Goal: Task Accomplishment & Management: Complete application form

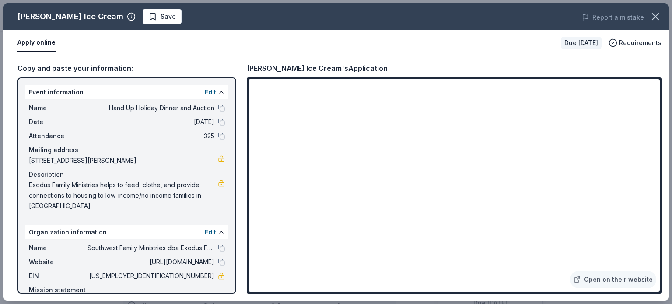
scroll to position [202, 0]
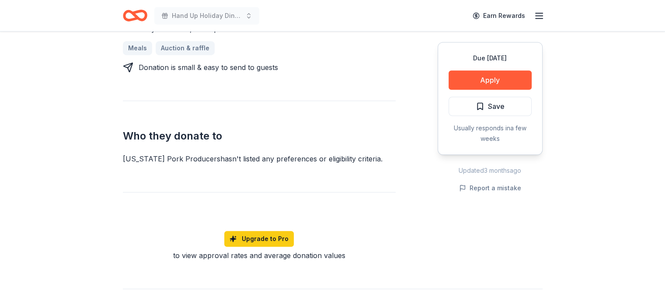
scroll to position [404, 0]
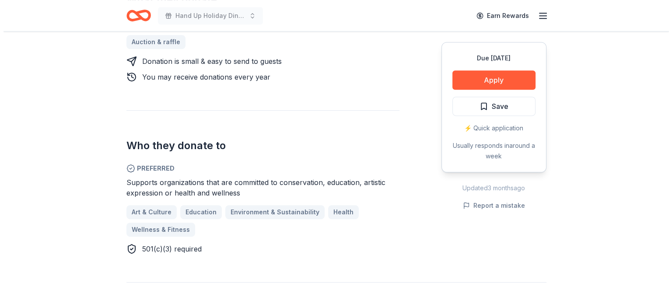
scroll to position [412, 0]
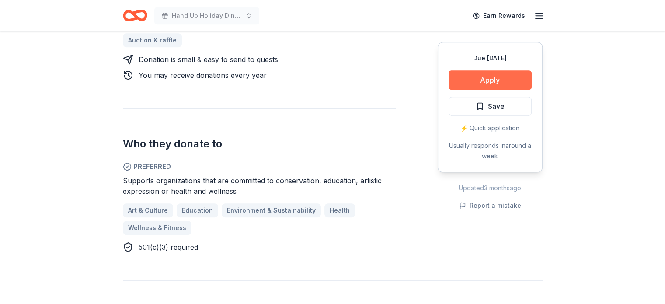
click at [506, 78] on button "Apply" at bounding box center [490, 79] width 83 height 19
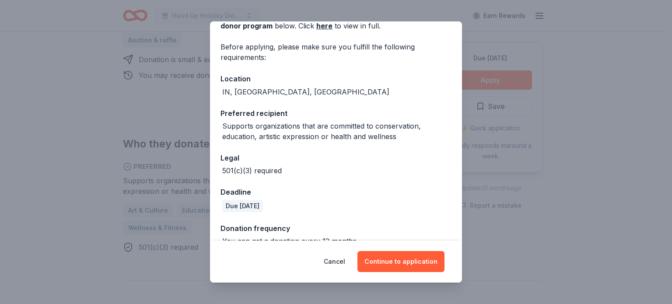
scroll to position [70, 0]
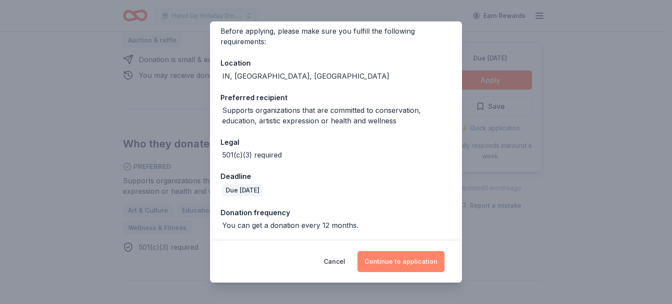
click at [399, 263] on button "Continue to application" at bounding box center [400, 261] width 87 height 21
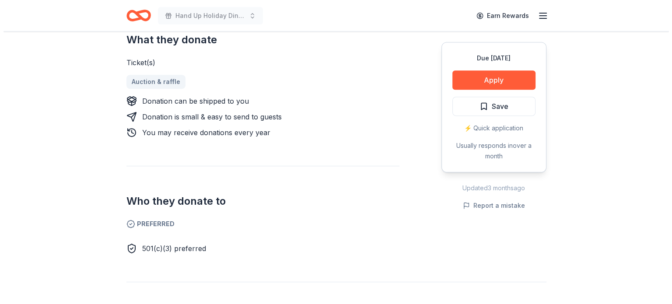
scroll to position [376, 0]
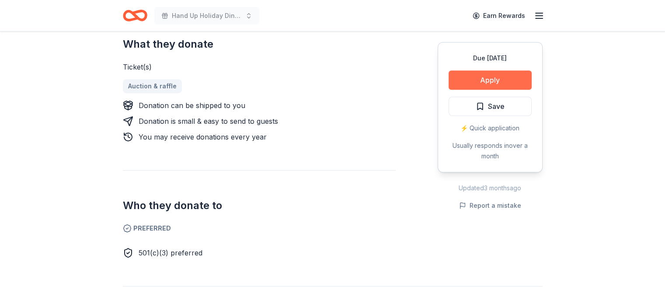
click at [497, 74] on button "Apply" at bounding box center [490, 79] width 83 height 19
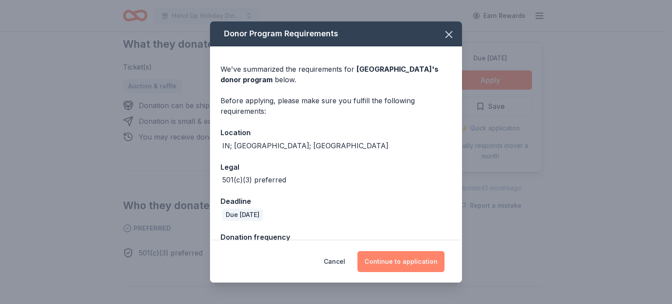
click at [390, 259] on button "Continue to application" at bounding box center [400, 261] width 87 height 21
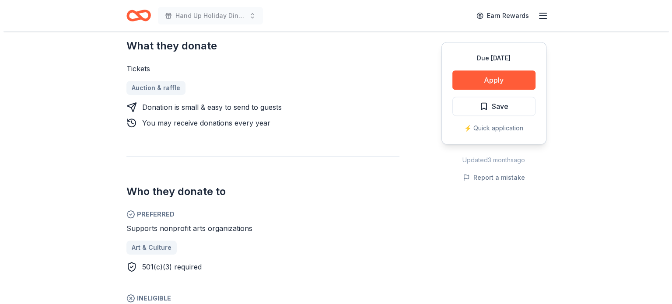
scroll to position [385, 0]
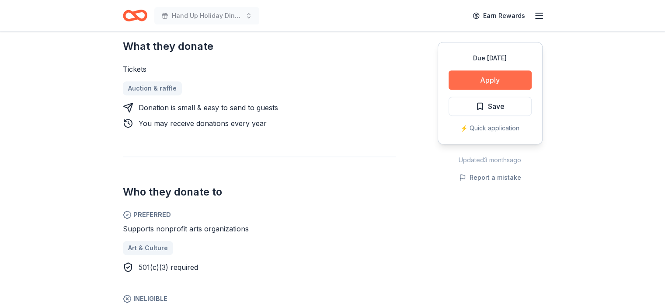
click at [497, 83] on button "Apply" at bounding box center [490, 79] width 83 height 19
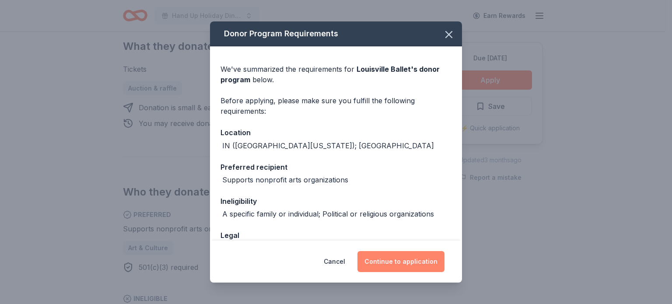
click at [382, 257] on button "Continue to application" at bounding box center [400, 261] width 87 height 21
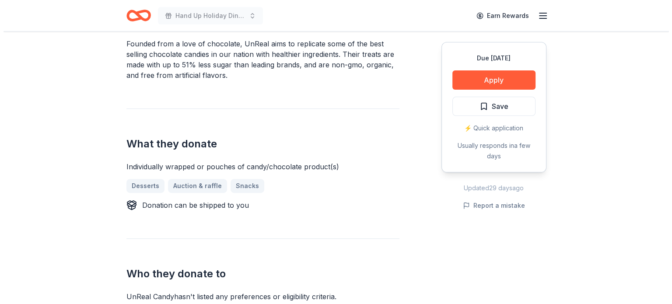
scroll to position [263, 0]
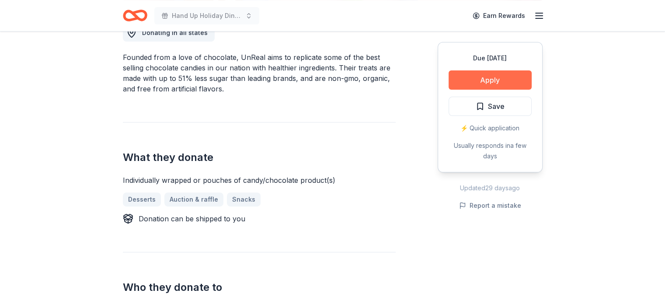
click at [507, 74] on button "Apply" at bounding box center [490, 79] width 83 height 19
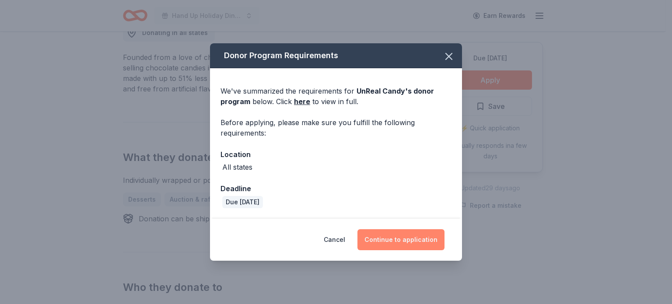
click at [395, 238] on button "Continue to application" at bounding box center [400, 239] width 87 height 21
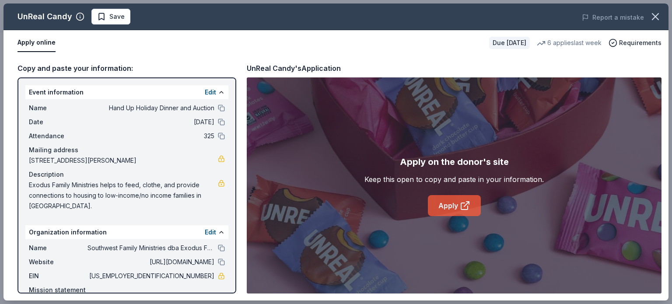
click at [448, 204] on link "Apply" at bounding box center [454, 205] width 53 height 21
click at [449, 208] on link "Apply" at bounding box center [454, 205] width 53 height 21
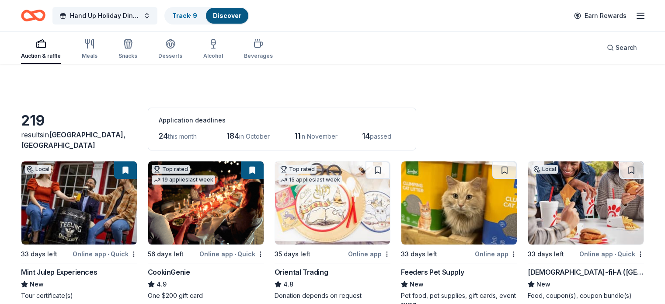
scroll to position [3085, 0]
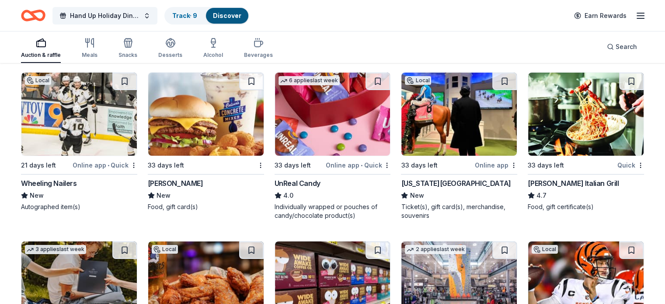
click at [578, 179] on div "[PERSON_NAME] Italian Grill" at bounding box center [573, 183] width 91 height 11
click at [477, 161] on div "Online app" at bounding box center [496, 165] width 42 height 11
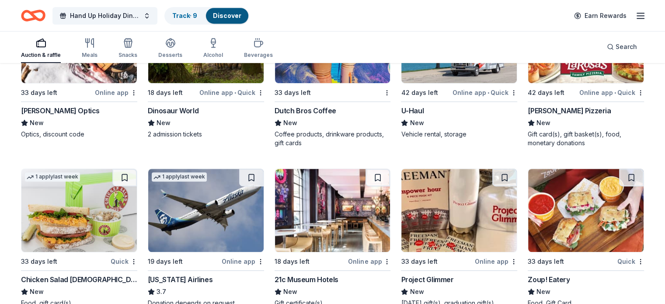
scroll to position [3904, 0]
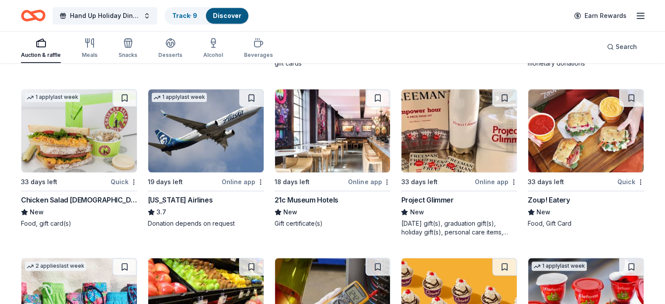
click at [326, 201] on div "21c Museum Hotels" at bounding box center [307, 200] width 64 height 11
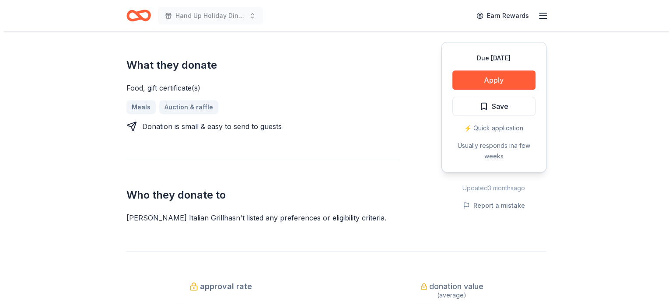
scroll to position [371, 0]
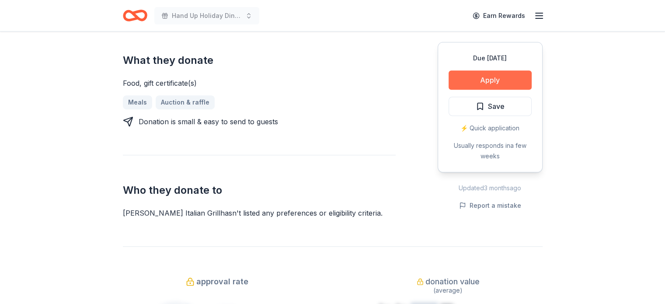
click at [484, 70] on button "Apply" at bounding box center [490, 79] width 83 height 19
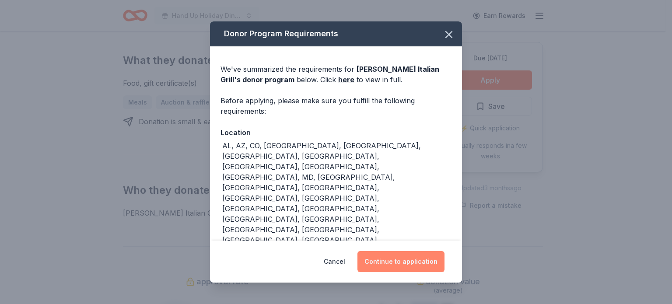
click at [403, 251] on button "Continue to application" at bounding box center [400, 261] width 87 height 21
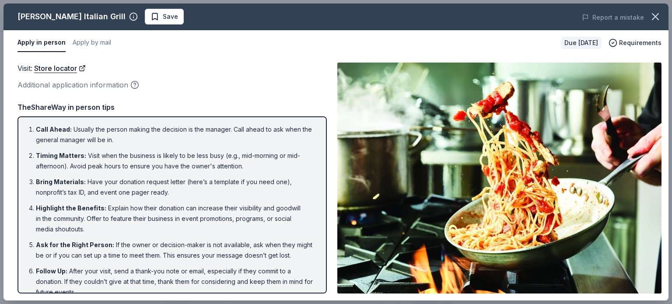
drag, startPoint x: 671, startPoint y: 46, endPoint x: 672, endPoint y: 95, distance: 48.6
click at [665, 95] on div "[PERSON_NAME] Italian Grill Save Report a mistake Apply in person Apply by mail…" at bounding box center [336, 152] width 672 height 304
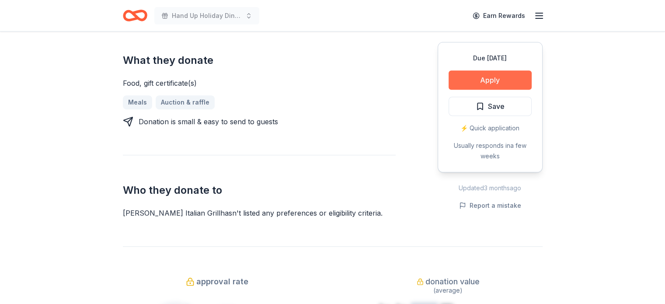
click at [480, 70] on button "Apply" at bounding box center [490, 79] width 83 height 19
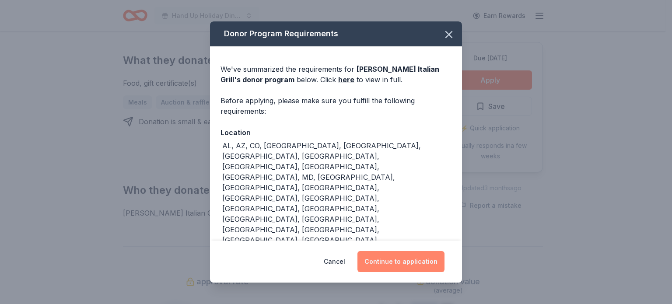
click at [404, 252] on button "Continue to application" at bounding box center [400, 261] width 87 height 21
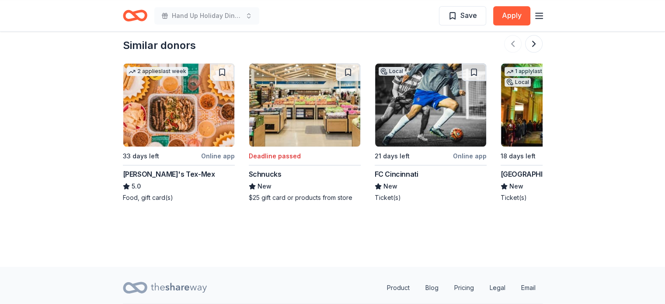
scroll to position [897, 0]
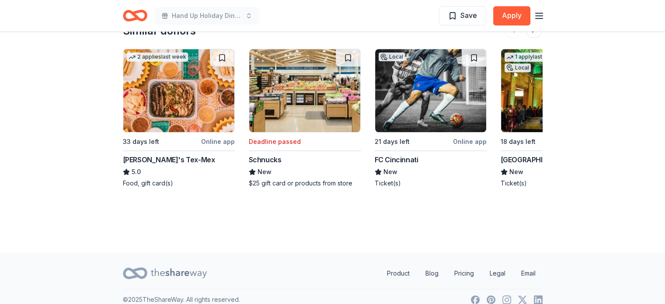
click at [167, 91] on img at bounding box center [178, 90] width 111 height 83
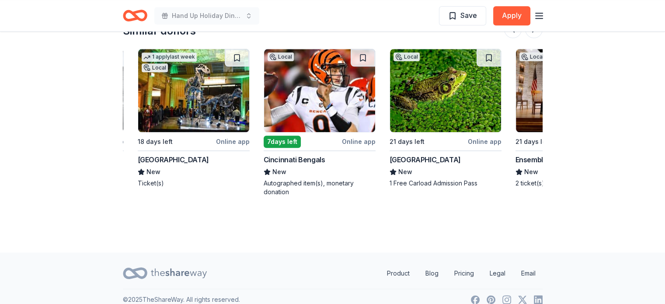
scroll to position [0, 362]
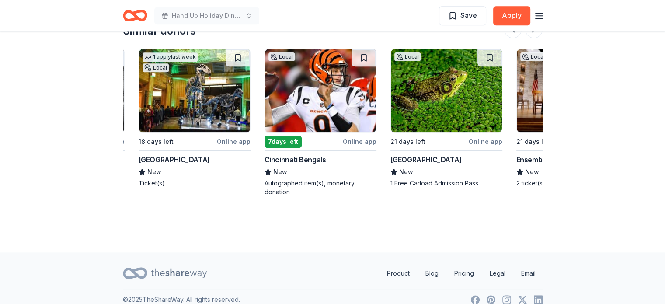
click at [312, 77] on img at bounding box center [320, 90] width 111 height 83
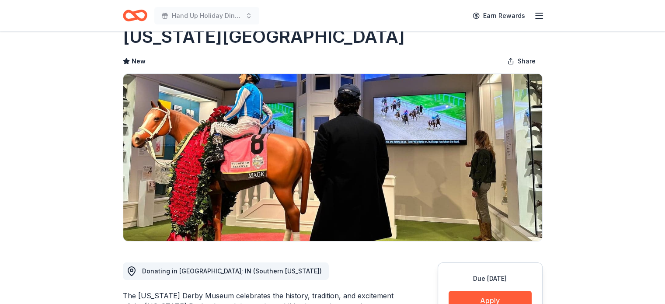
scroll to position [0, 0]
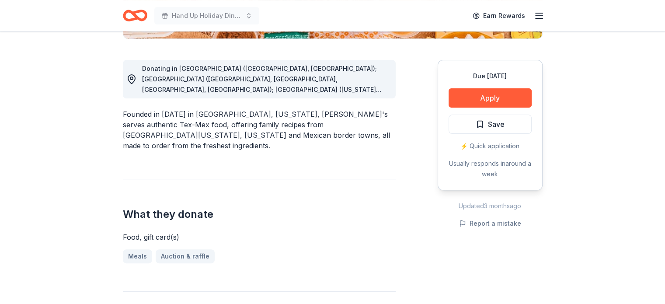
scroll to position [231, 0]
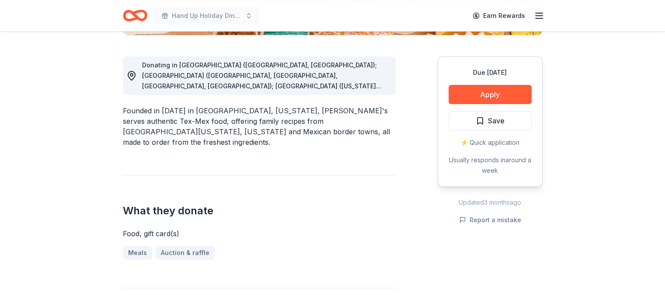
click at [375, 87] on span "Donating in [GEOGRAPHIC_DATA] ([GEOGRAPHIC_DATA], [GEOGRAPHIC_DATA]); [GEOGRAPH…" at bounding box center [265, 164] width 246 height 207
click at [471, 93] on button "Apply" at bounding box center [490, 94] width 83 height 19
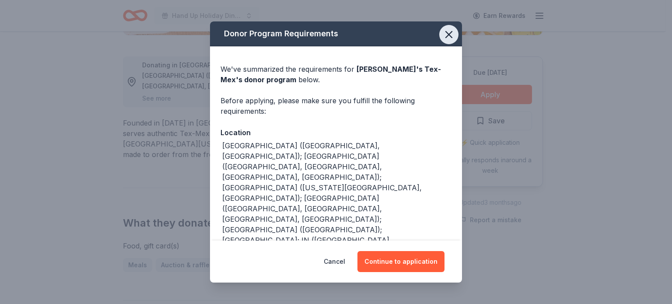
click at [443, 34] on icon "button" at bounding box center [449, 34] width 12 height 12
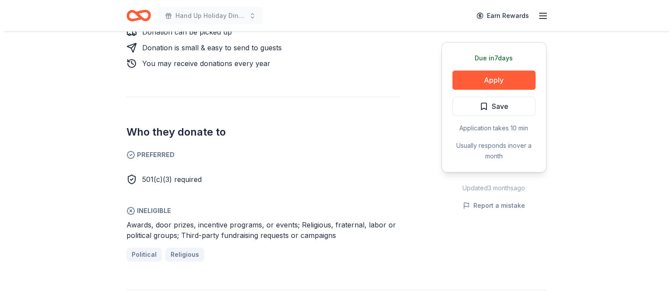
scroll to position [473, 0]
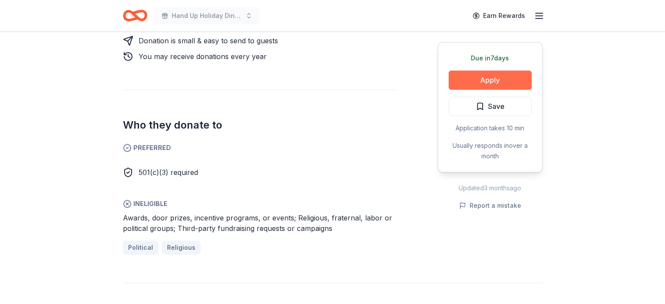
click at [483, 77] on button "Apply" at bounding box center [490, 79] width 83 height 19
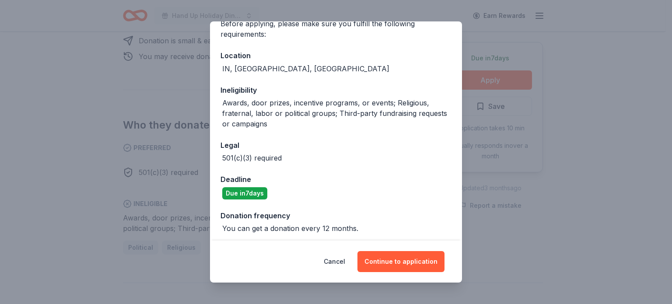
scroll to position [80, 0]
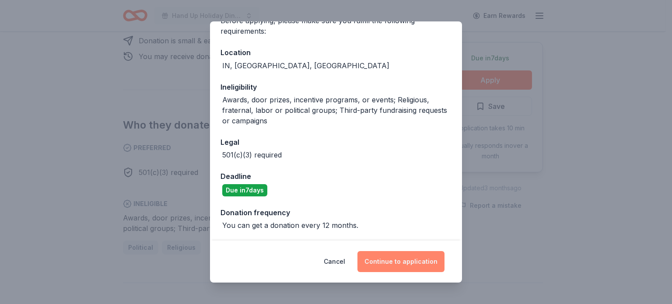
click at [366, 260] on button "Continue to application" at bounding box center [400, 261] width 87 height 21
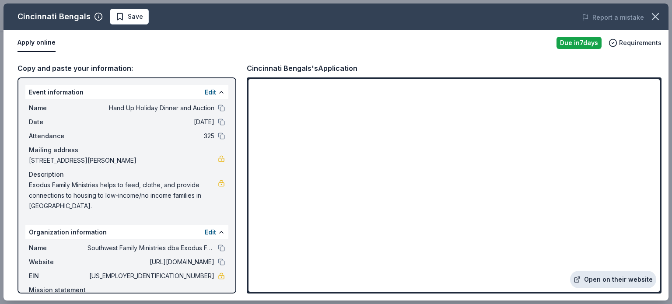
click at [597, 279] on link "Open on their website" at bounding box center [613, 280] width 86 height 18
click at [625, 278] on link "Open on their website" at bounding box center [613, 280] width 86 height 18
click at [609, 276] on link "Open on their website" at bounding box center [613, 280] width 86 height 18
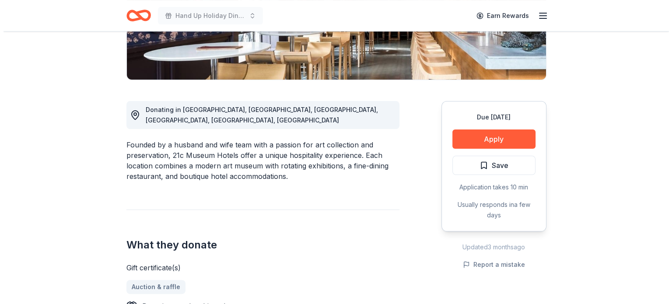
scroll to position [188, 0]
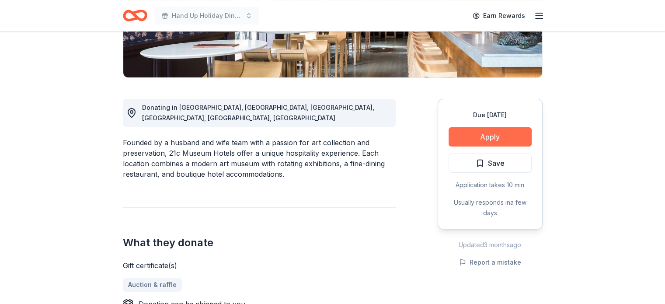
click at [499, 131] on button "Apply" at bounding box center [490, 136] width 83 height 19
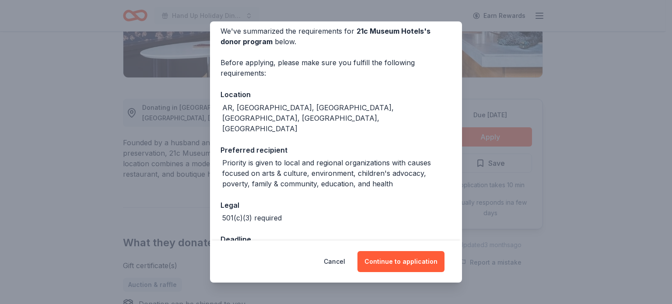
scroll to position [46, 0]
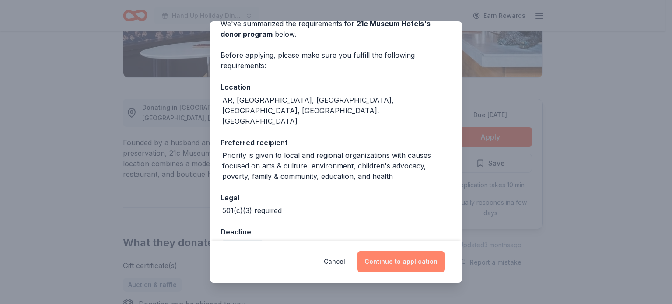
click at [397, 261] on button "Continue to application" at bounding box center [400, 261] width 87 height 21
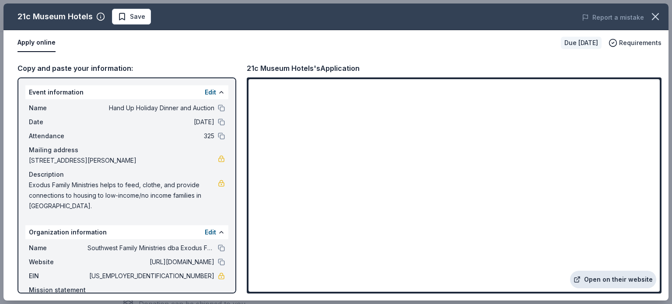
click at [610, 278] on link "Open on their website" at bounding box center [613, 280] width 86 height 18
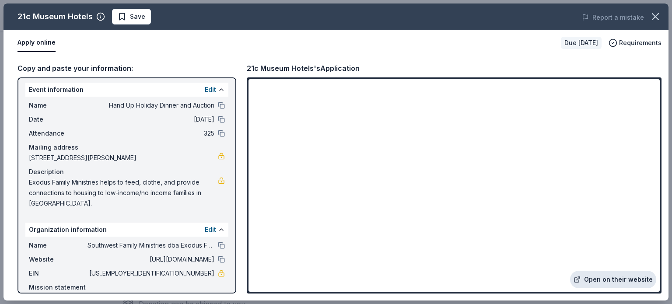
scroll to position [0, 0]
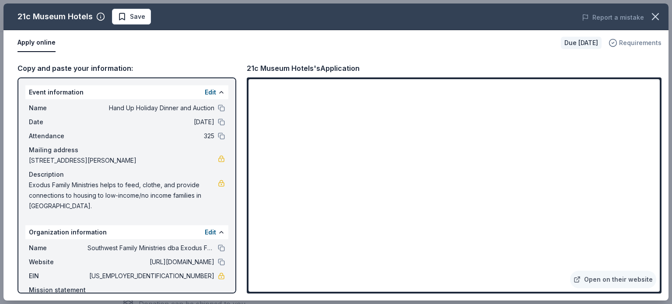
click at [642, 43] on span "Requirements" at bounding box center [640, 43] width 42 height 11
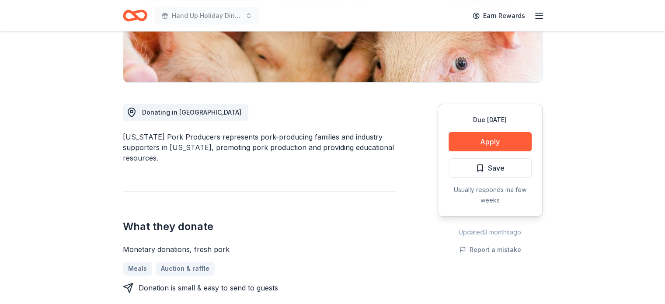
scroll to position [184, 0]
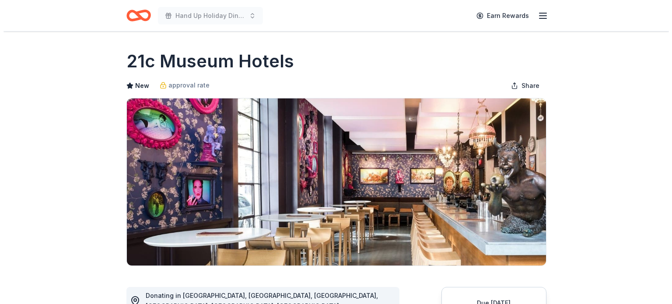
scroll to position [188, 0]
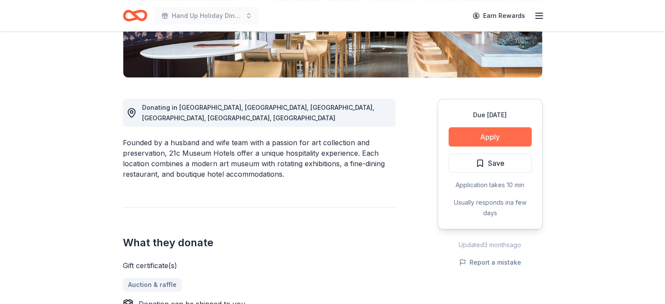
click at [473, 140] on button "Apply" at bounding box center [490, 136] width 83 height 19
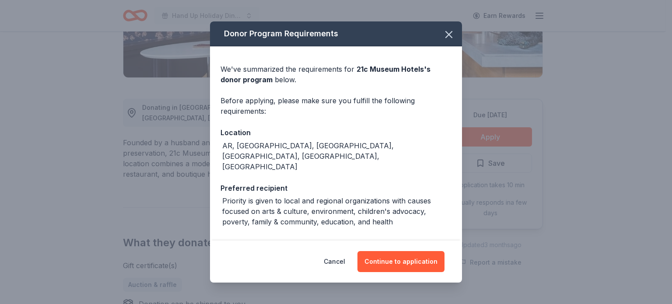
scroll to position [46, 0]
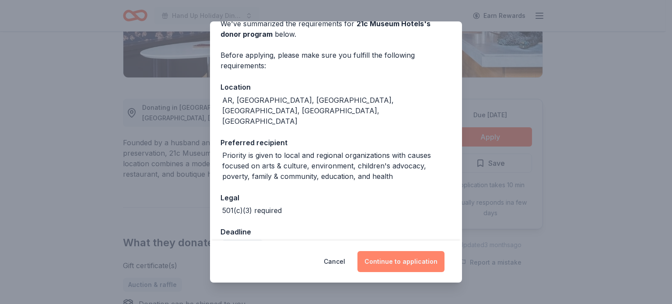
click at [407, 259] on button "Continue to application" at bounding box center [400, 261] width 87 height 21
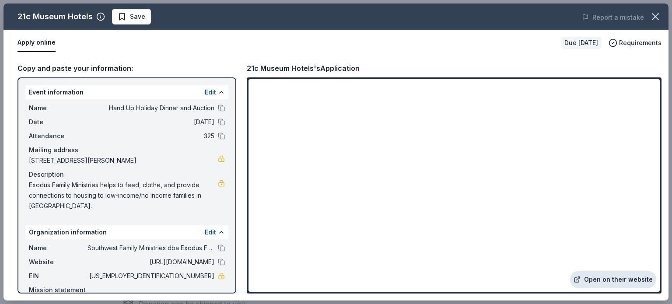
click at [606, 279] on link "Open on their website" at bounding box center [613, 280] width 86 height 18
click at [35, 42] on button "Apply online" at bounding box center [37, 43] width 38 height 18
click at [606, 19] on button "Report a mistake" at bounding box center [613, 17] width 62 height 11
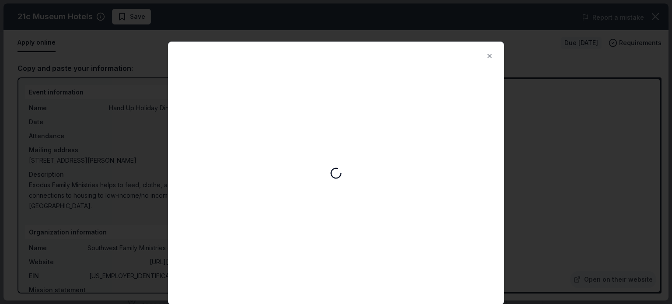
scroll to position [0, 0]
